Goal: Task Accomplishment & Management: Manage account settings

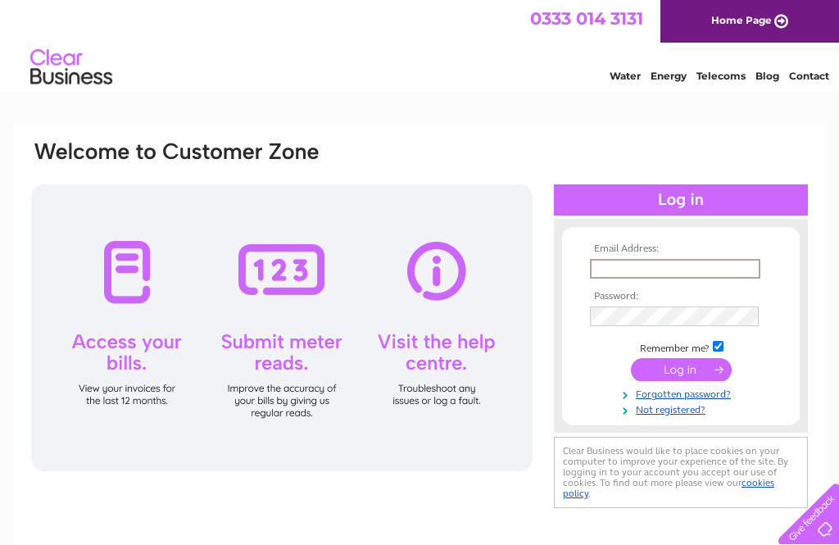
type input "[EMAIL_ADDRESS][DOMAIN_NAME]"
click at [681, 371] on input "submit" at bounding box center [681, 369] width 101 height 23
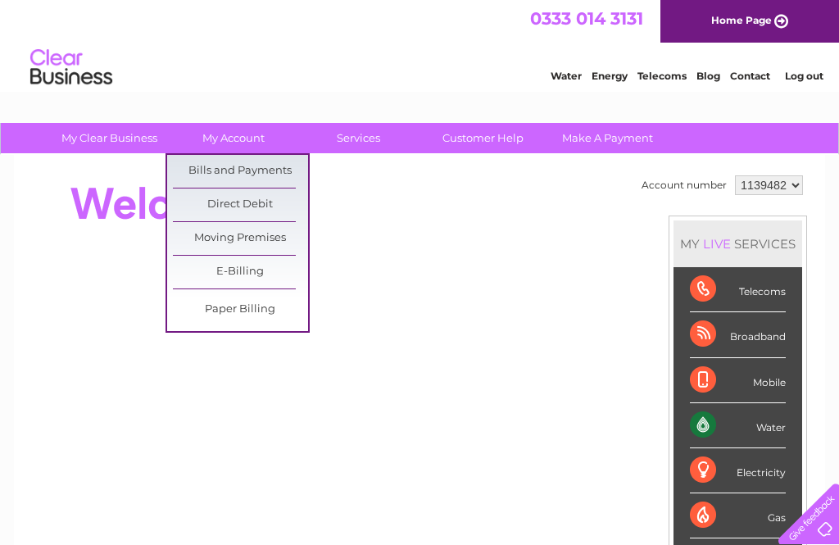
click at [269, 174] on link "Bills and Payments" at bounding box center [240, 171] width 135 height 33
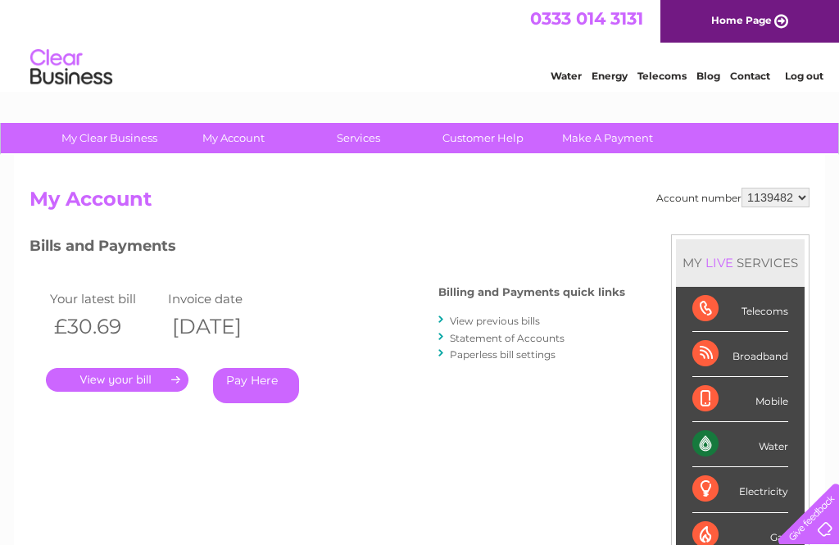
click at [119, 386] on link "." at bounding box center [117, 380] width 143 height 24
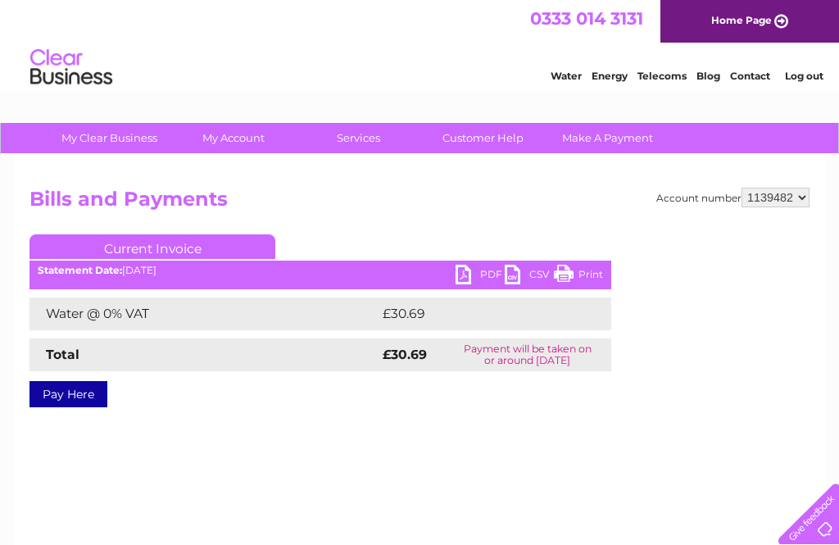
click at [453, 274] on div "Statement Date: [DATE]" at bounding box center [321, 270] width 582 height 11
click at [462, 284] on link "PDF" at bounding box center [480, 277] width 49 height 24
